Goal: Find specific page/section

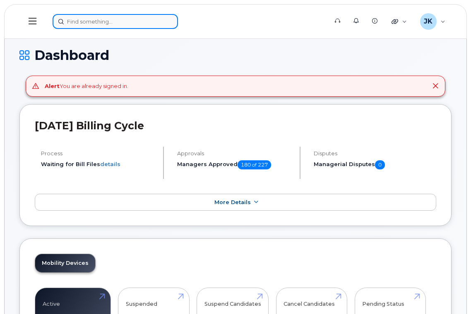
click at [122, 24] on input at bounding box center [115, 21] width 125 height 15
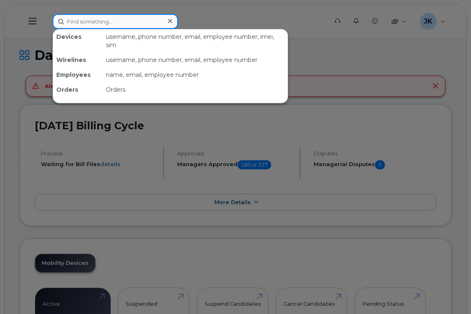
paste input "5873417112"
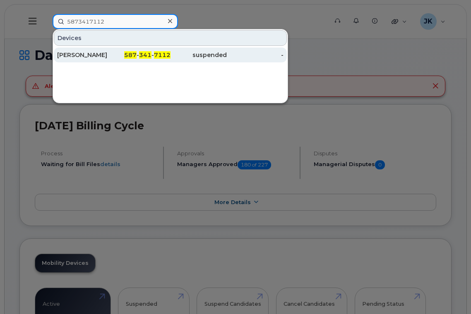
type input "5873417112"
click at [84, 55] on div "[PERSON_NAME]" at bounding box center [85, 55] width 57 height 8
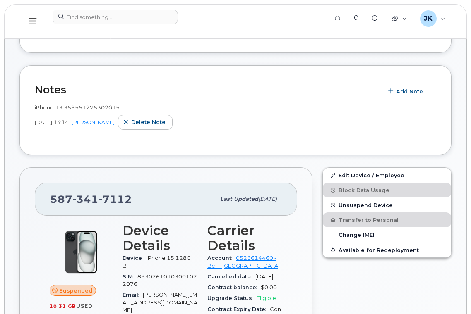
scroll to position [220, 0]
